Goal: Task Accomplishment & Management: Complete application form

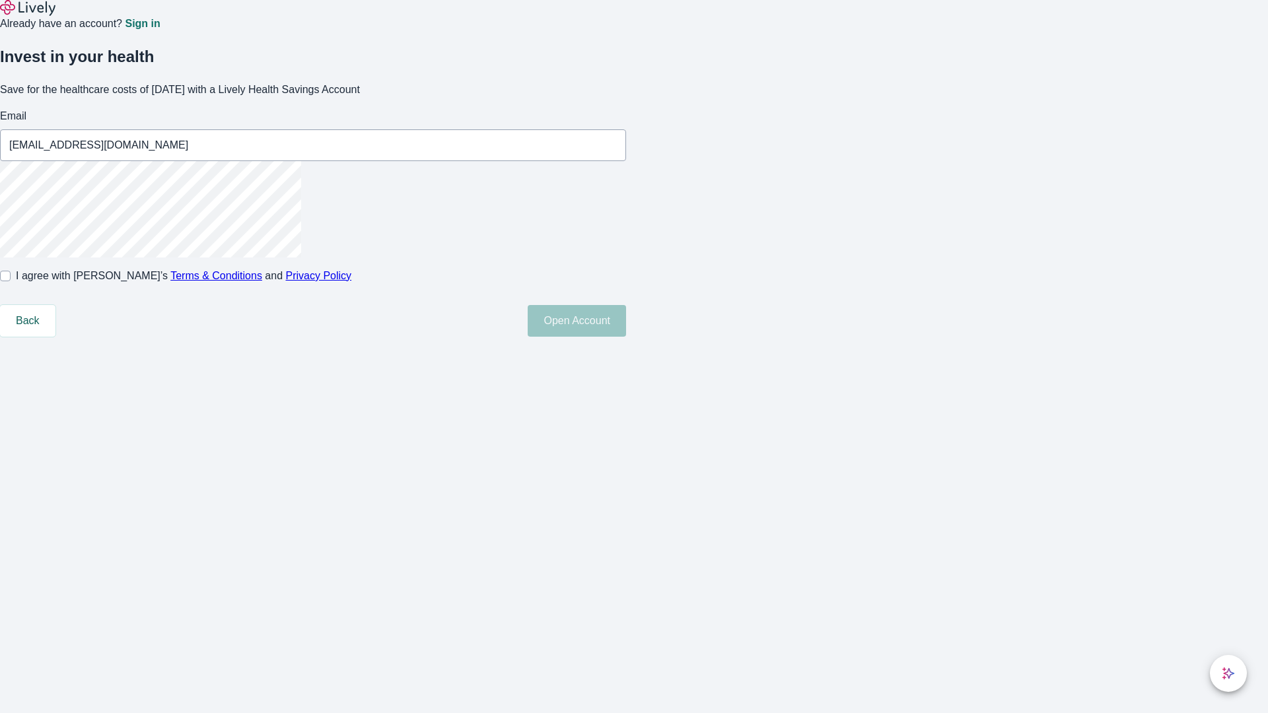
click at [11, 281] on input "I agree with Lively’s Terms & Conditions and Privacy Policy" at bounding box center [5, 276] width 11 height 11
checkbox input "true"
click at [626, 337] on button "Open Account" at bounding box center [577, 321] width 98 height 32
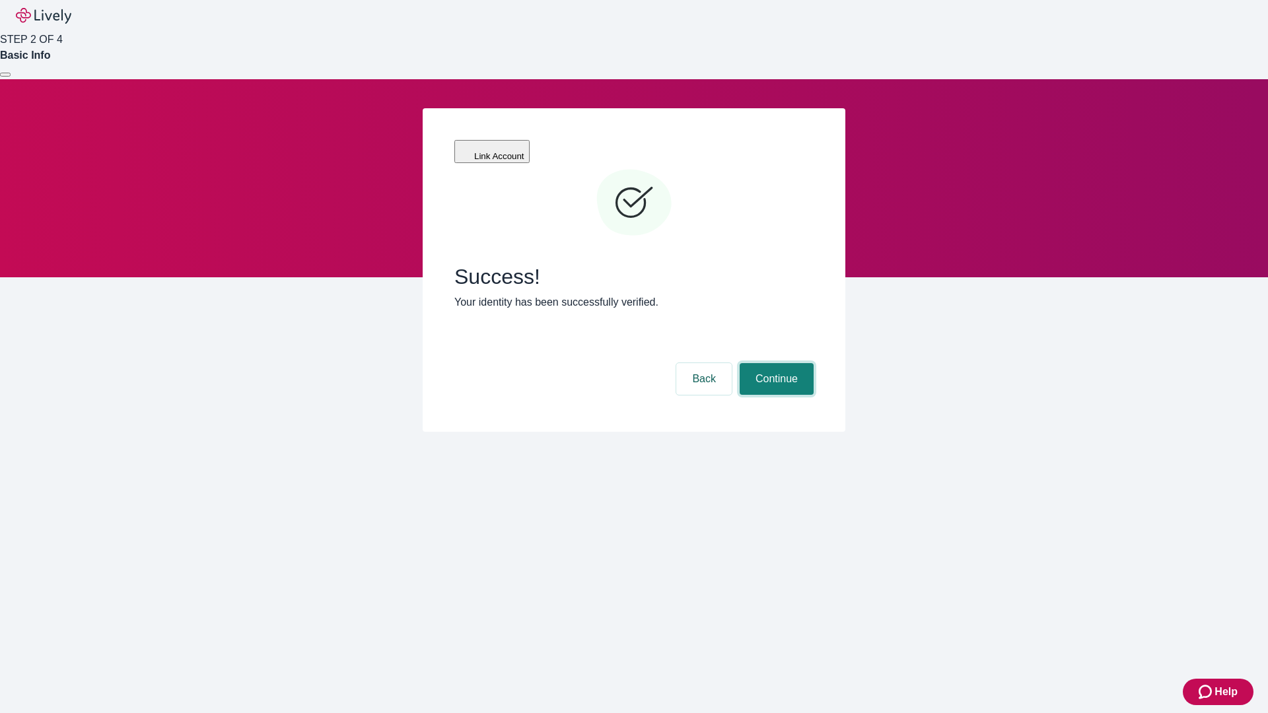
click at [775, 363] on button "Continue" at bounding box center [777, 379] width 74 height 32
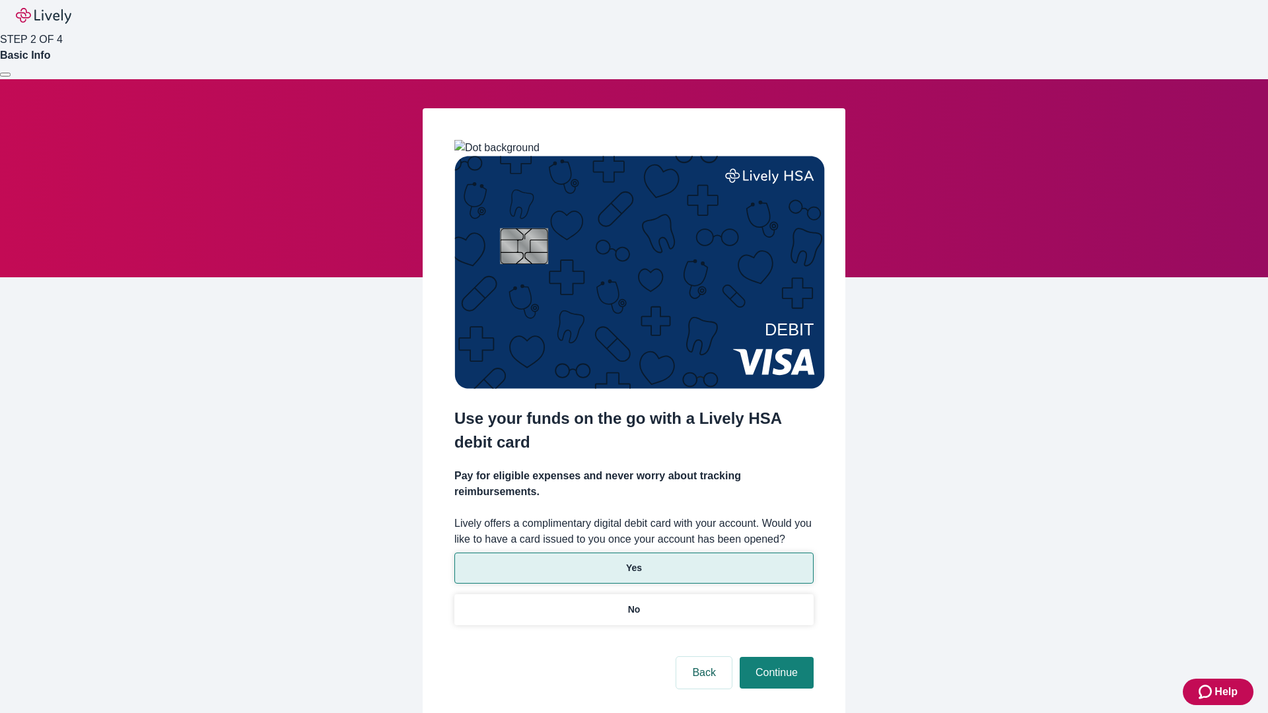
click at [633, 561] on p "Yes" at bounding box center [634, 568] width 16 height 14
click at [775, 657] on button "Continue" at bounding box center [777, 673] width 74 height 32
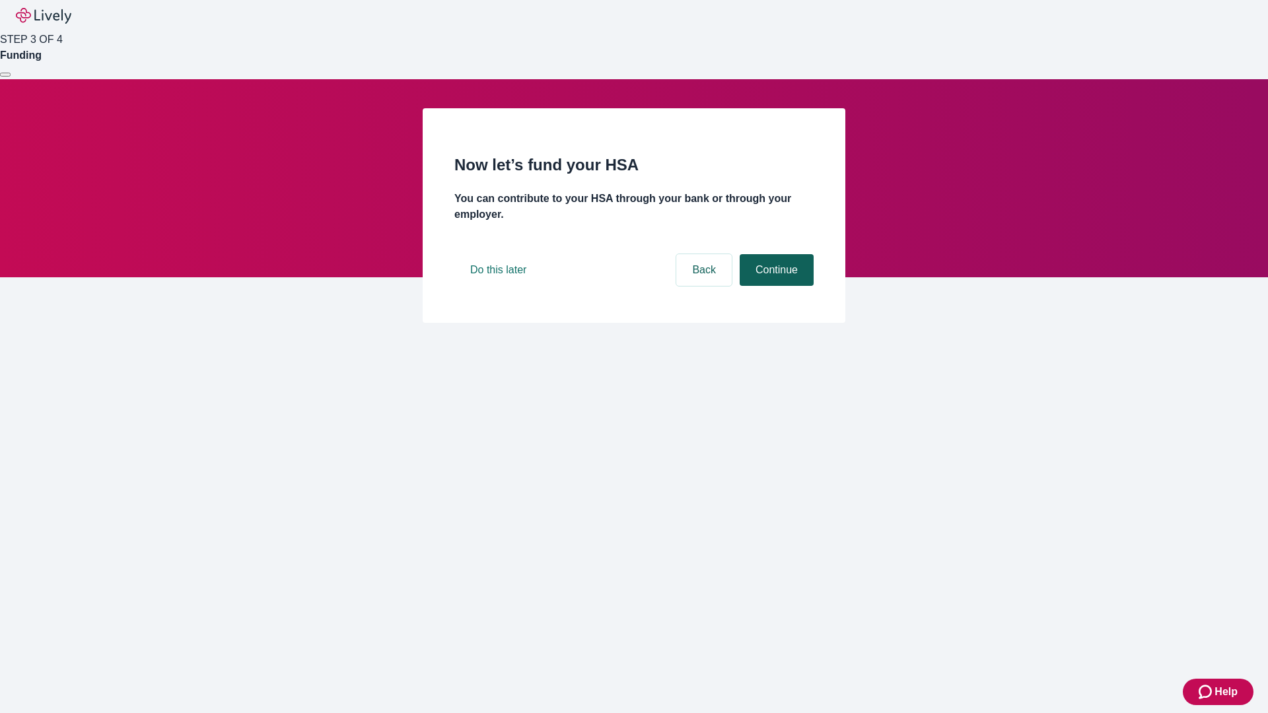
click at [775, 286] on button "Continue" at bounding box center [777, 270] width 74 height 32
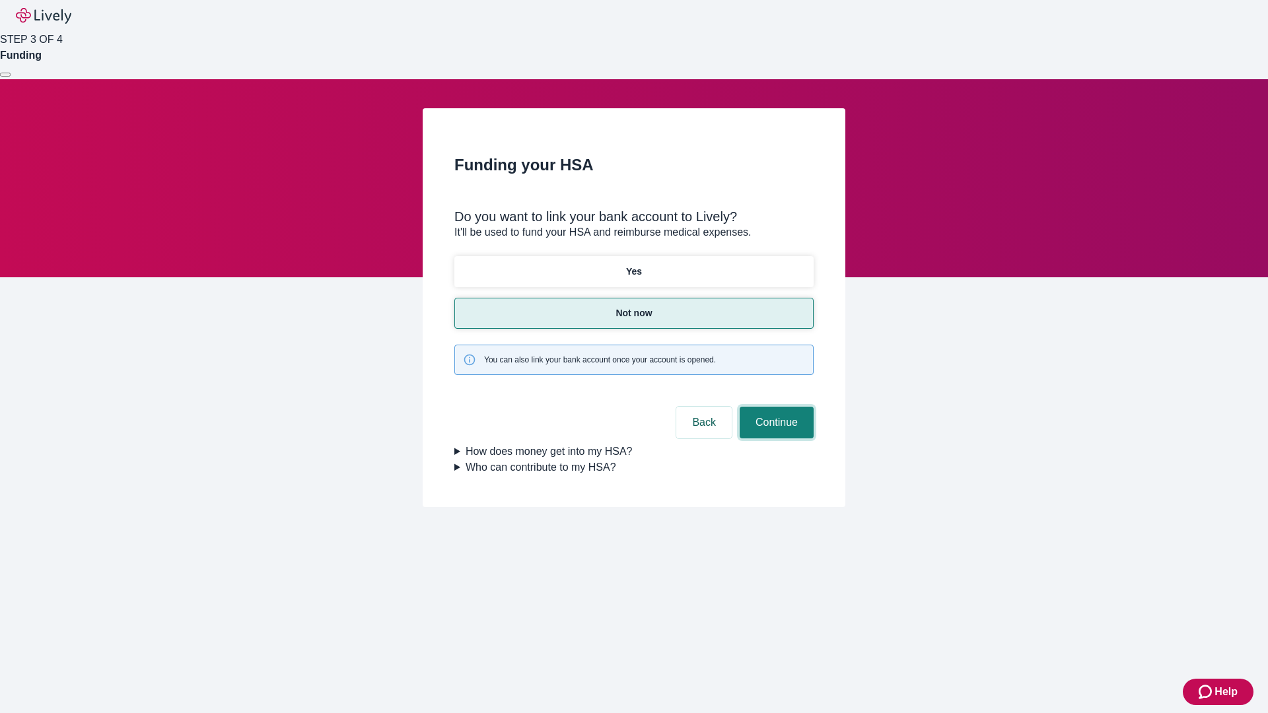
click at [775, 407] on button "Continue" at bounding box center [777, 423] width 74 height 32
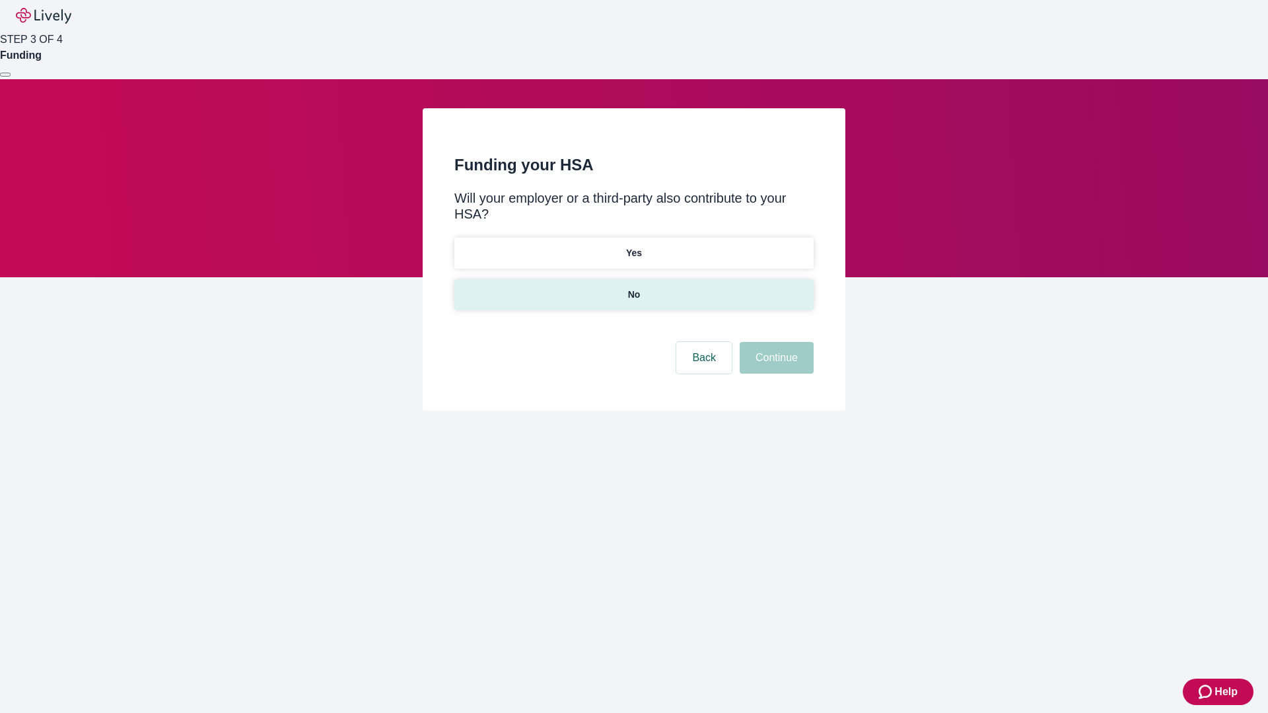
click at [633, 288] on p "No" at bounding box center [634, 295] width 13 height 14
click at [775, 342] on button "Continue" at bounding box center [777, 358] width 74 height 32
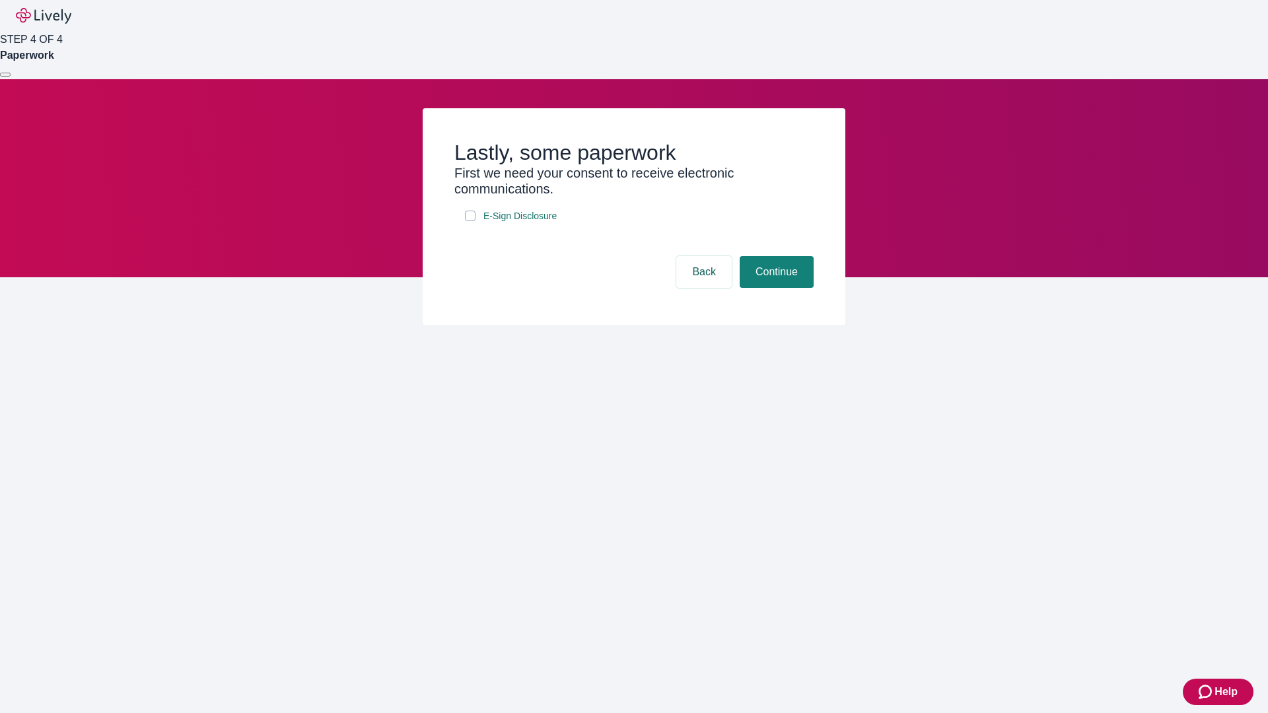
click at [470, 221] on input "E-Sign Disclosure" at bounding box center [470, 216] width 11 height 11
checkbox input "true"
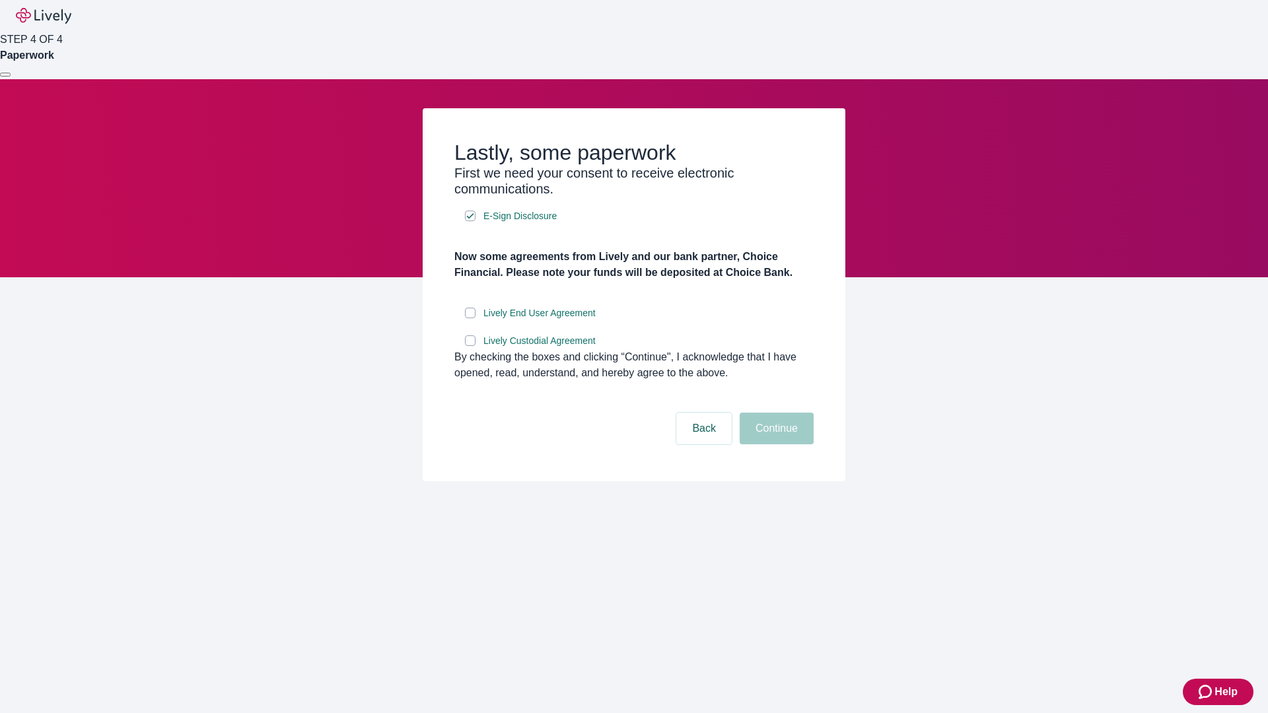
click at [470, 318] on input "Lively End User Agreement" at bounding box center [470, 313] width 11 height 11
checkbox input "true"
click at [470, 346] on input "Lively Custodial Agreement" at bounding box center [470, 340] width 11 height 11
checkbox input "true"
click at [775, 444] on button "Continue" at bounding box center [777, 429] width 74 height 32
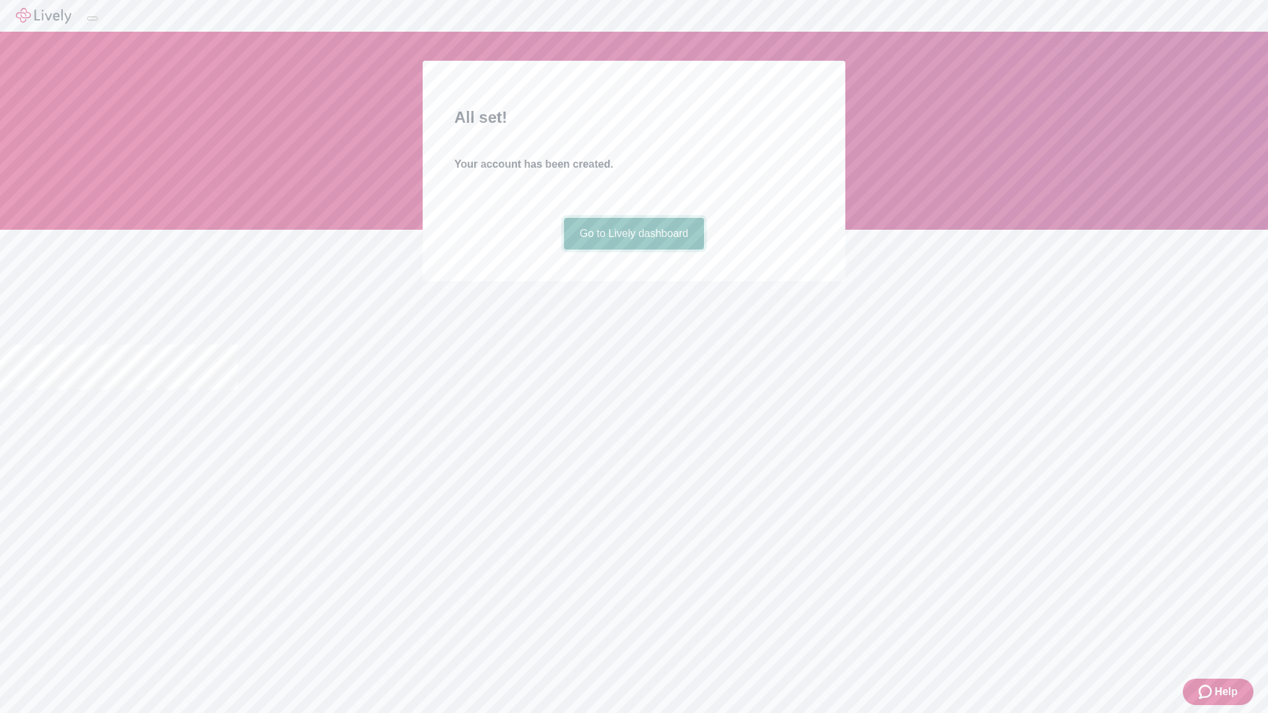
click at [633, 250] on link "Go to Lively dashboard" at bounding box center [634, 234] width 141 height 32
